Goal: Communication & Community: Participate in discussion

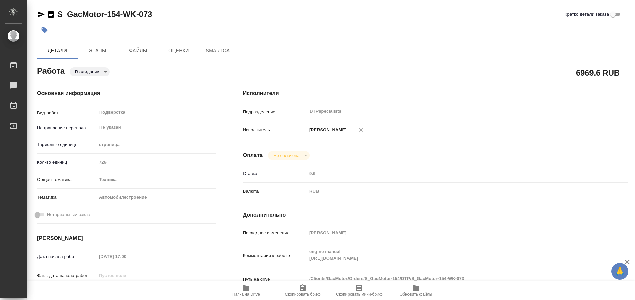
type textarea "x"
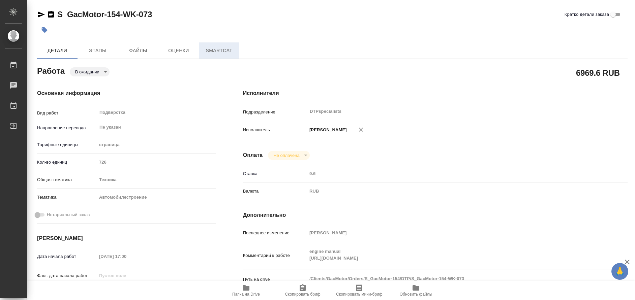
type textarea "x"
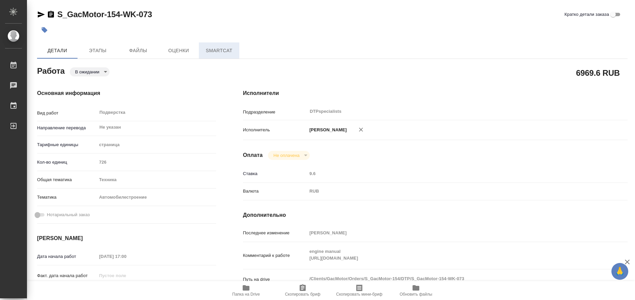
click at [214, 53] on span "SmartCat" at bounding box center [219, 51] width 32 height 8
type textarea "x"
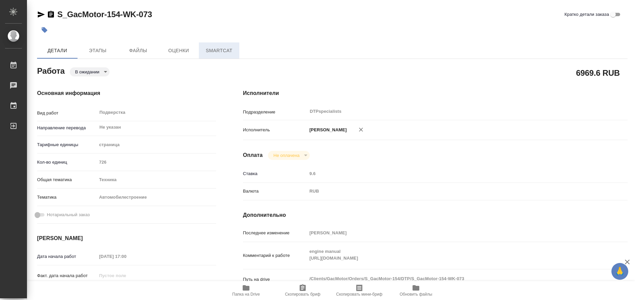
type textarea "x"
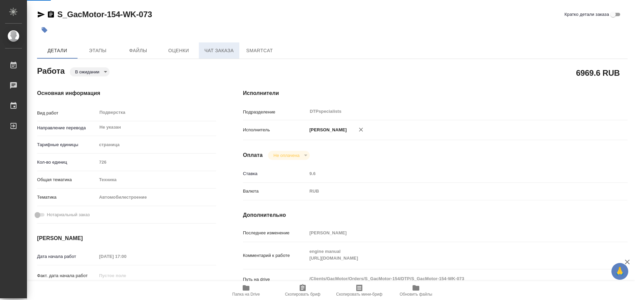
type textarea "x"
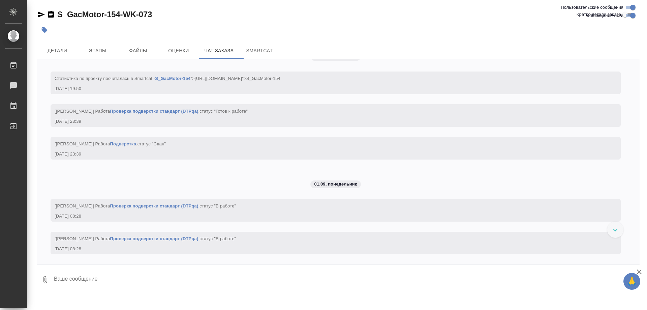
scroll to position [45957, 0]
